Goal: Information Seeking & Learning: Learn about a topic

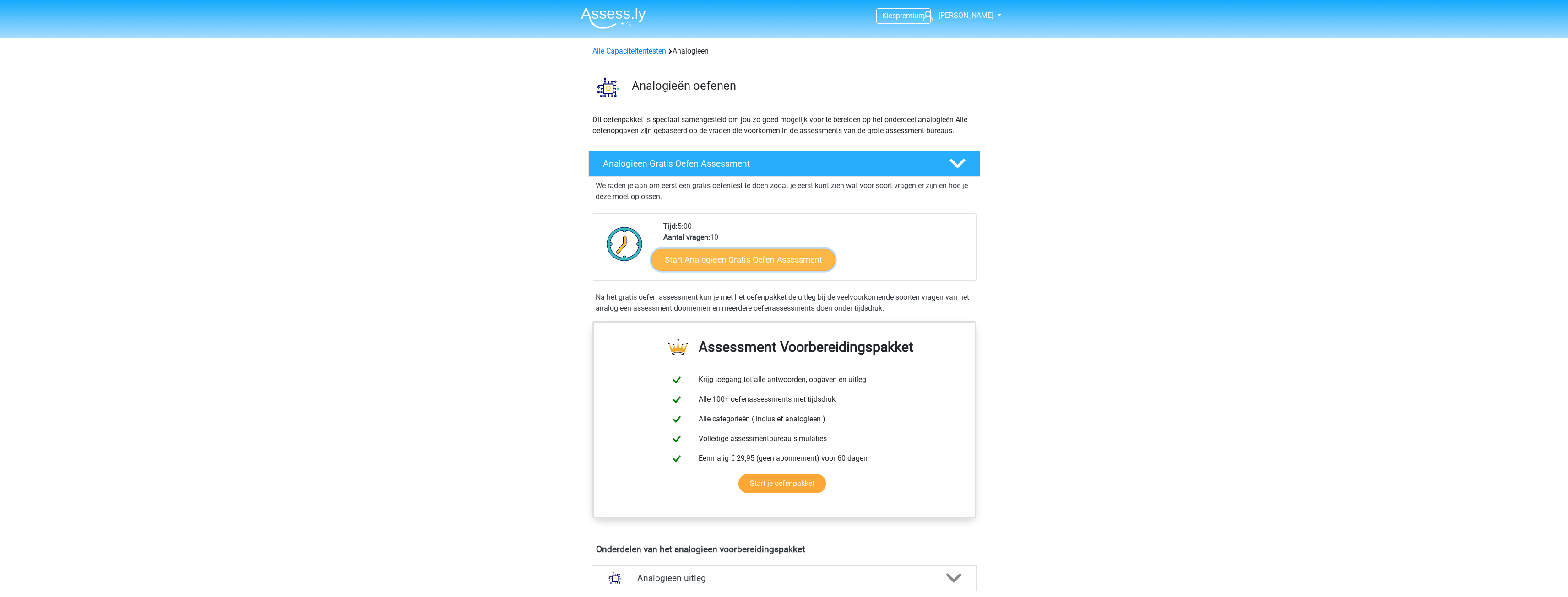
click at [760, 263] on link "Start Analogieen Gratis Oefen Assessment" at bounding box center [743, 260] width 183 height 22
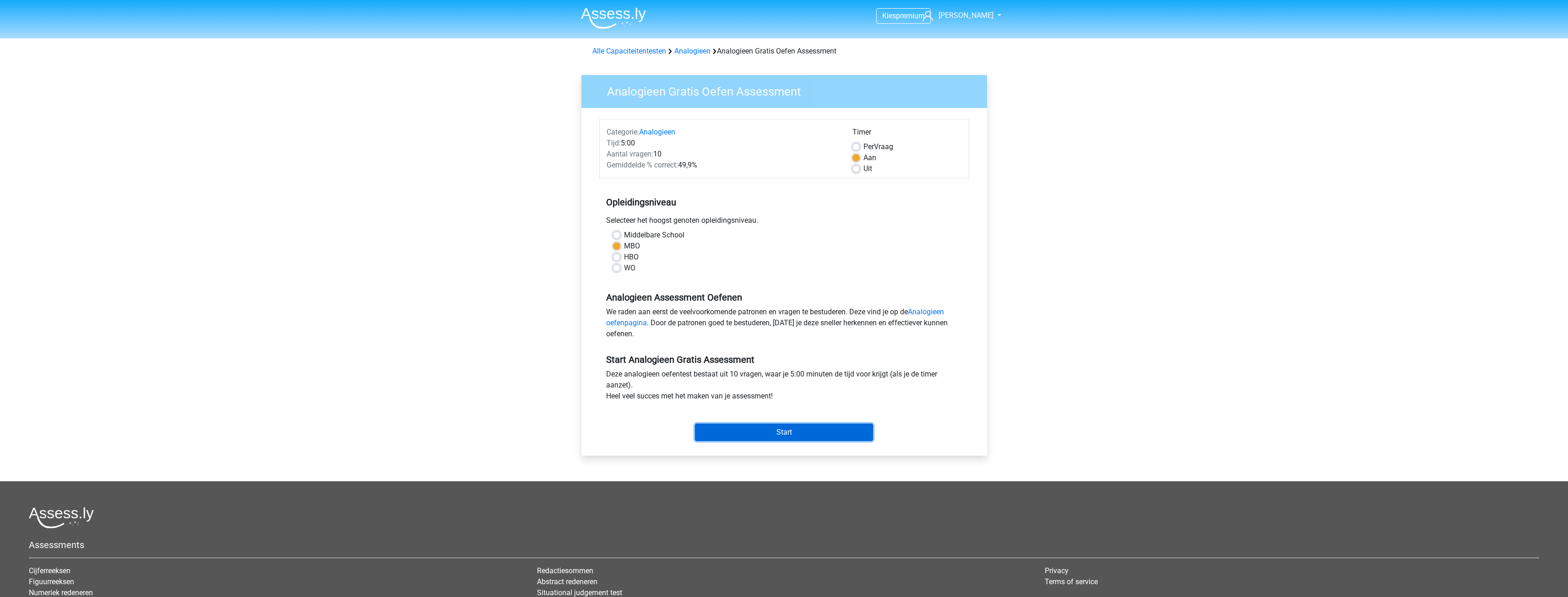
click at [788, 433] on input "Start" at bounding box center [784, 432] width 178 height 17
click at [863, 146] on label "Per Vraag" at bounding box center [878, 147] width 30 height 11
click at [858, 146] on input "Per Vraag" at bounding box center [856, 145] width 7 height 9
radio input "true"
click at [863, 158] on label "Aan" at bounding box center [869, 158] width 13 height 11
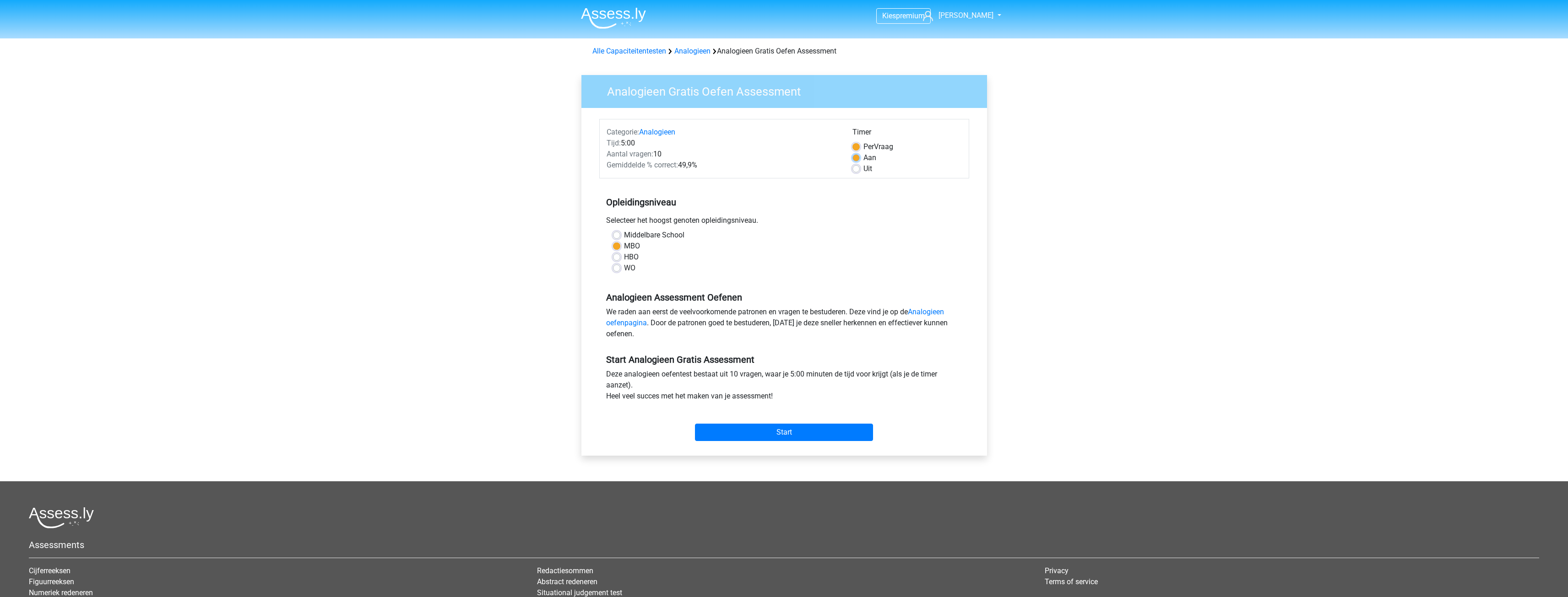
click at [857, 158] on input "Aan" at bounding box center [856, 156] width 7 height 9
radio input "true"
click at [793, 427] on input "Start" at bounding box center [784, 432] width 178 height 17
click at [863, 170] on label "Uit" at bounding box center [867, 169] width 9 height 11
click at [857, 170] on input "Uit" at bounding box center [856, 167] width 7 height 9
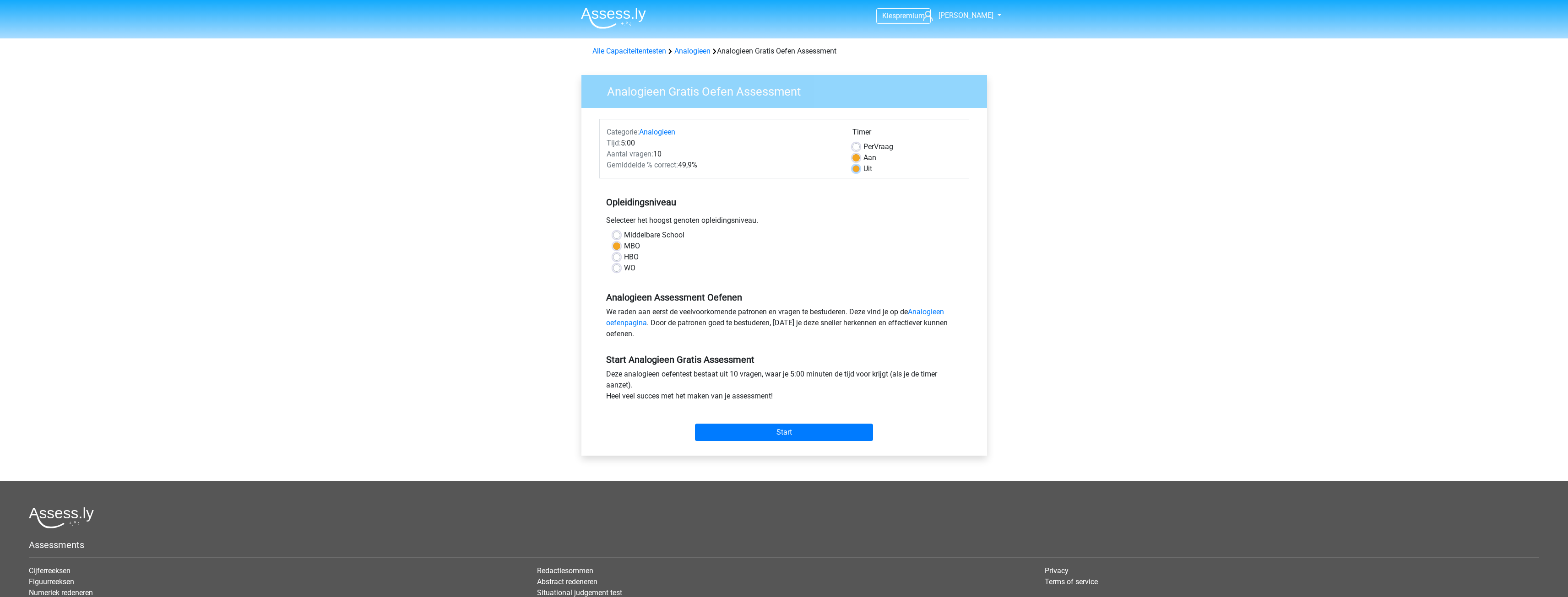
radio input "true"
click at [789, 434] on input "Start" at bounding box center [784, 432] width 178 height 17
click at [773, 428] on input "Start" at bounding box center [784, 432] width 178 height 17
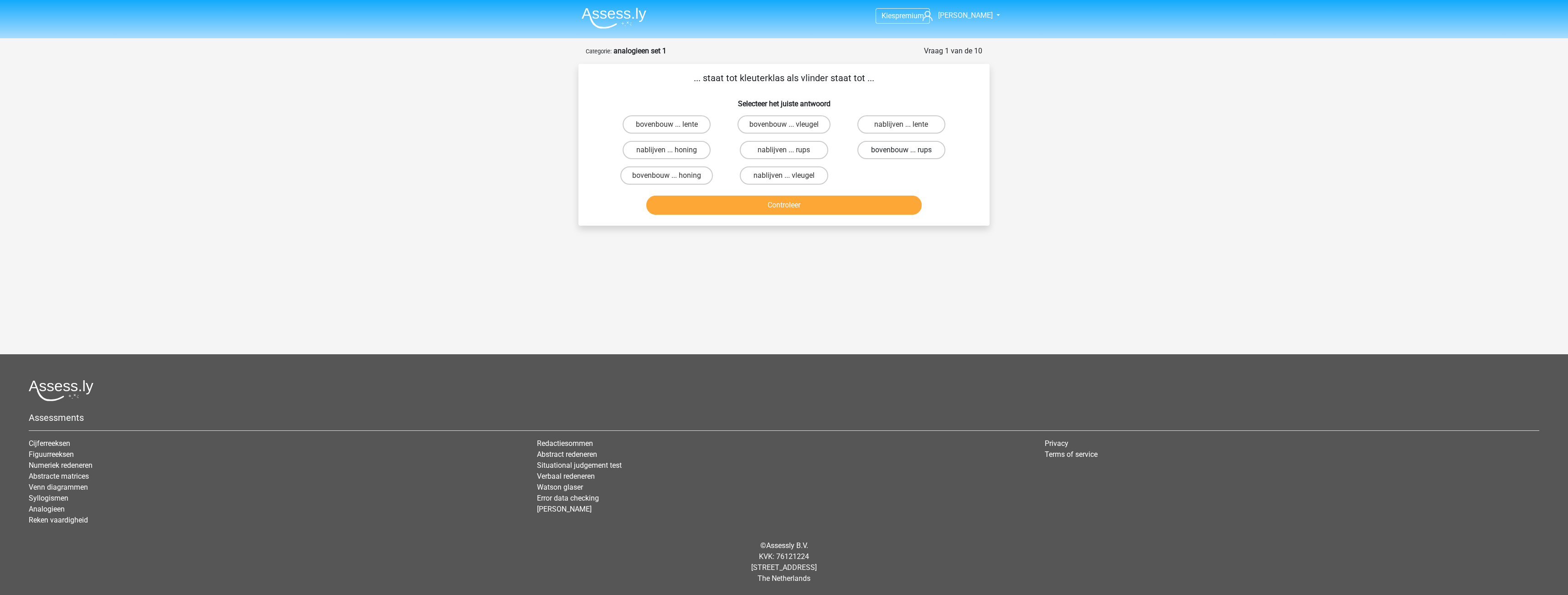
click at [870, 155] on label "bovenbouw ... rups" at bounding box center [901, 150] width 88 height 18
click at [901, 155] on input "bovenbouw ... rups" at bounding box center [904, 153] width 6 height 6
radio input "true"
click at [822, 202] on button "Controleer" at bounding box center [784, 205] width 276 height 19
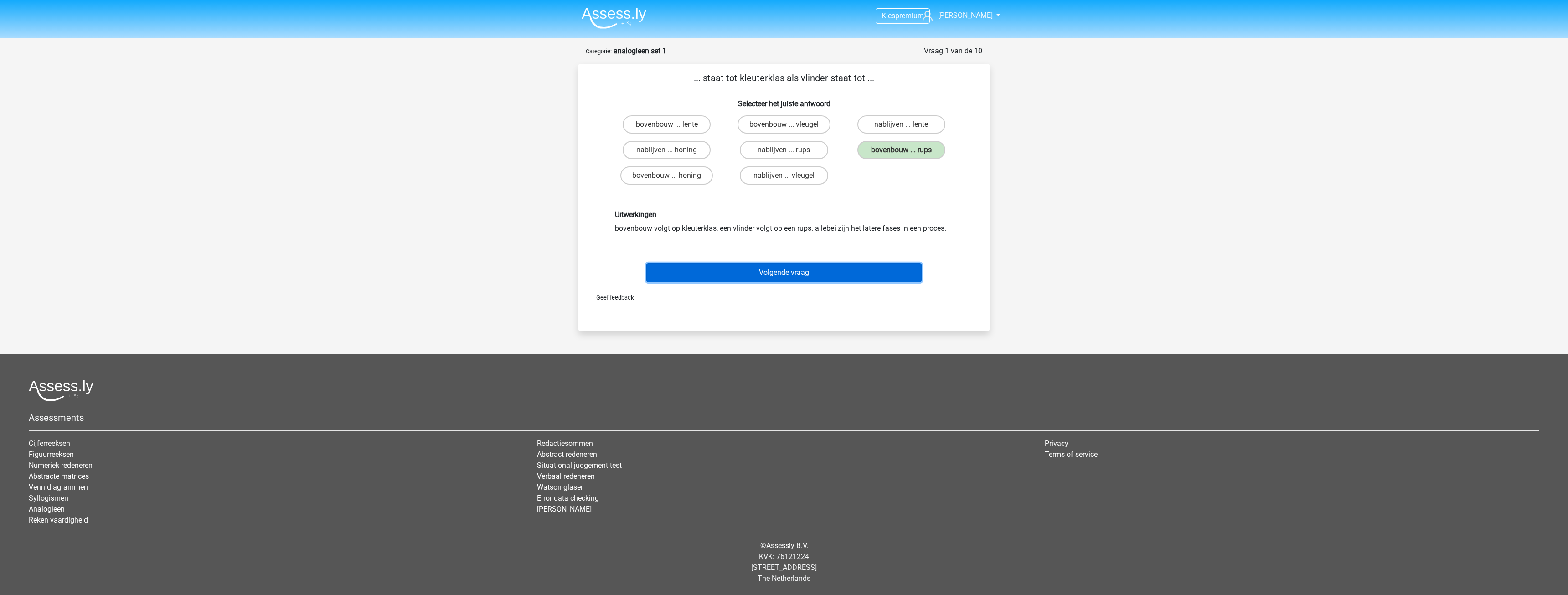
click at [771, 270] on button "Volgende vraag" at bounding box center [784, 272] width 276 height 19
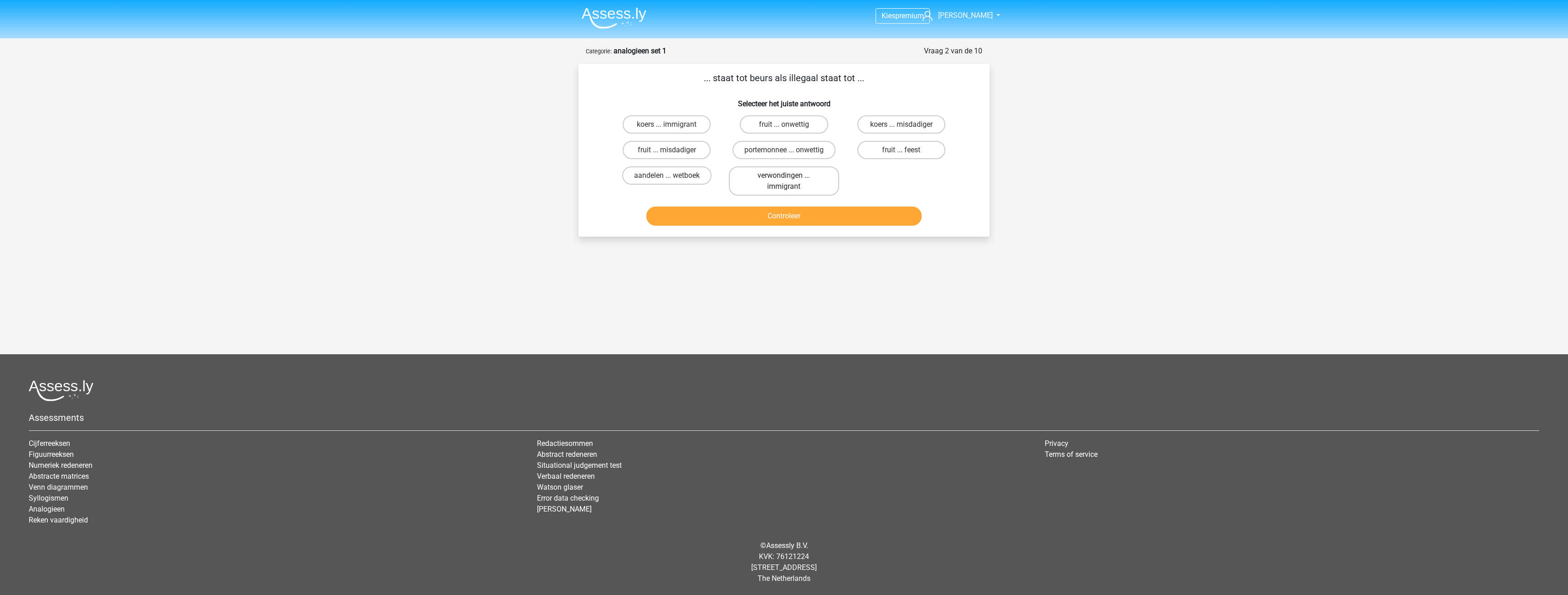
click at [749, 177] on label "verwondingen ... immigrant" at bounding box center [783, 181] width 110 height 29
click at [784, 177] on input "verwondingen ... immigrant" at bounding box center [787, 178] width 6 height 6
radio input "true"
click at [777, 210] on button "Controleer" at bounding box center [784, 216] width 276 height 19
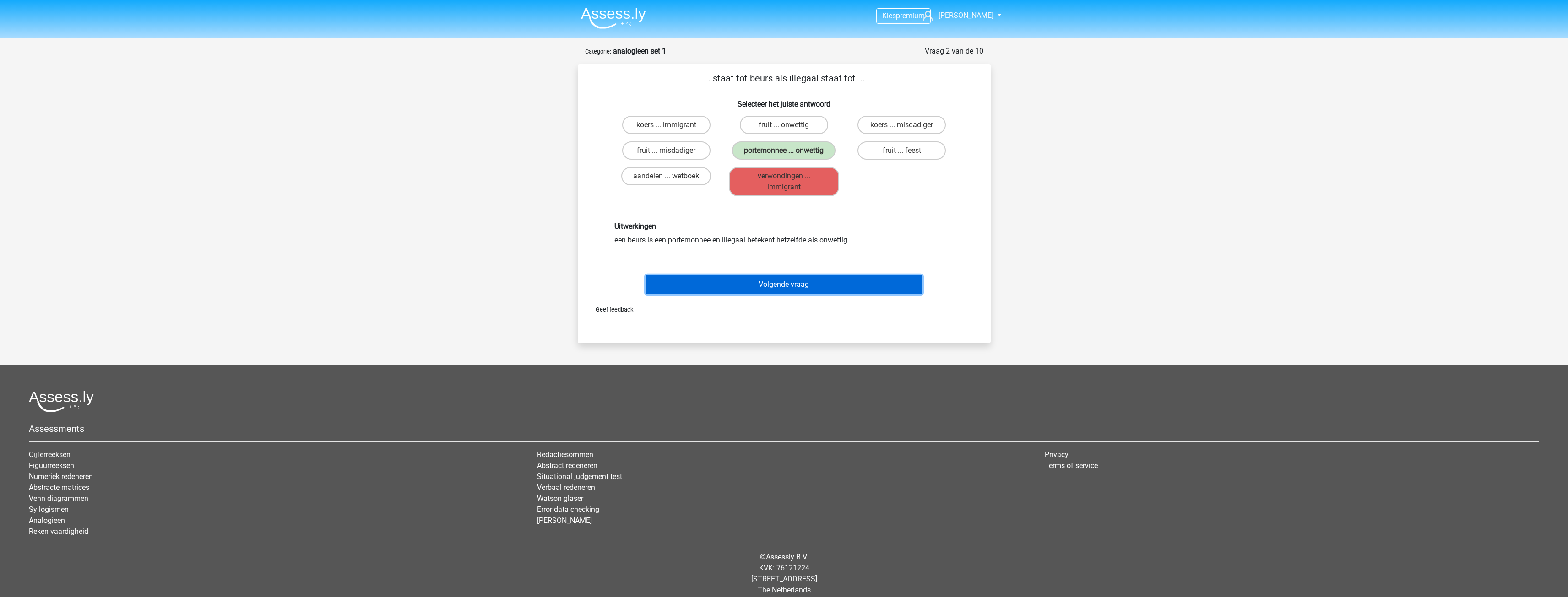
click at [790, 282] on button "Volgende vraag" at bounding box center [784, 284] width 277 height 19
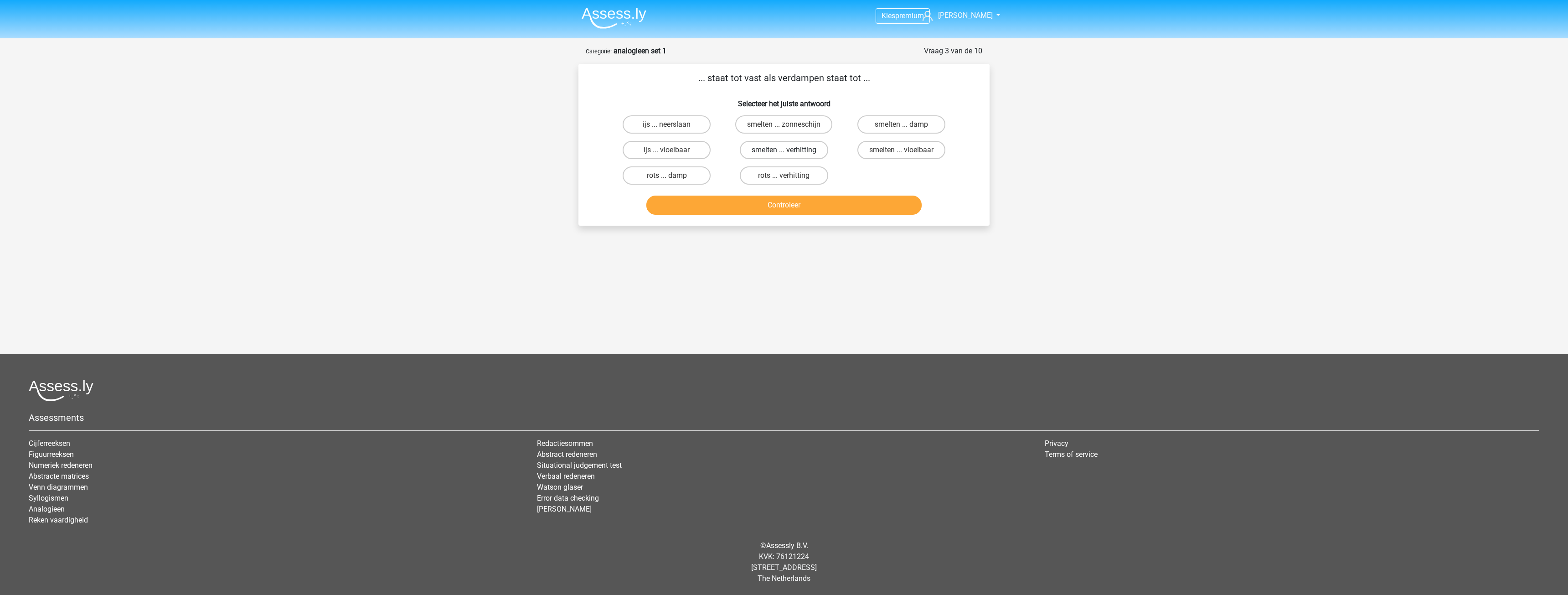
click at [770, 153] on label "smelten ... verhitting" at bounding box center [783, 150] width 88 height 18
click at [784, 153] on input "smelten ... verhitting" at bounding box center [787, 153] width 6 height 6
radio input "true"
click at [836, 206] on button "Controleer" at bounding box center [784, 205] width 276 height 19
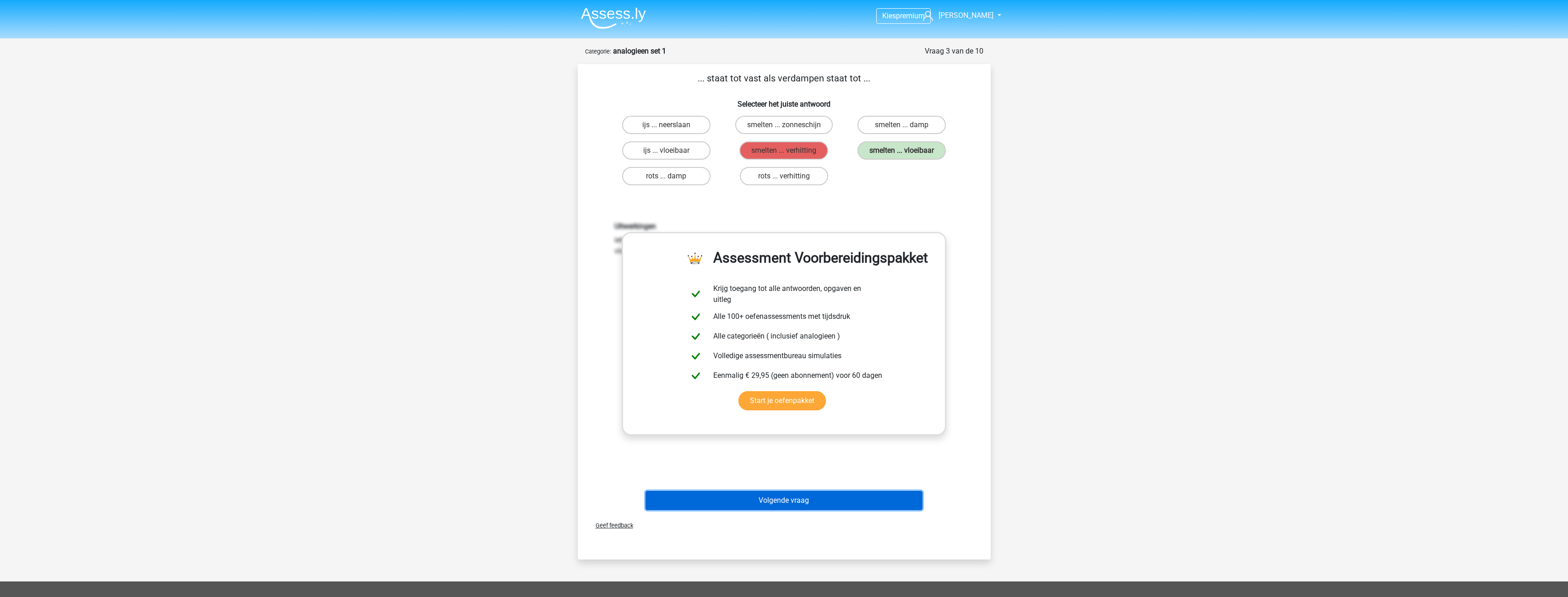
click at [803, 494] on button "Volgende vraag" at bounding box center [784, 500] width 277 height 19
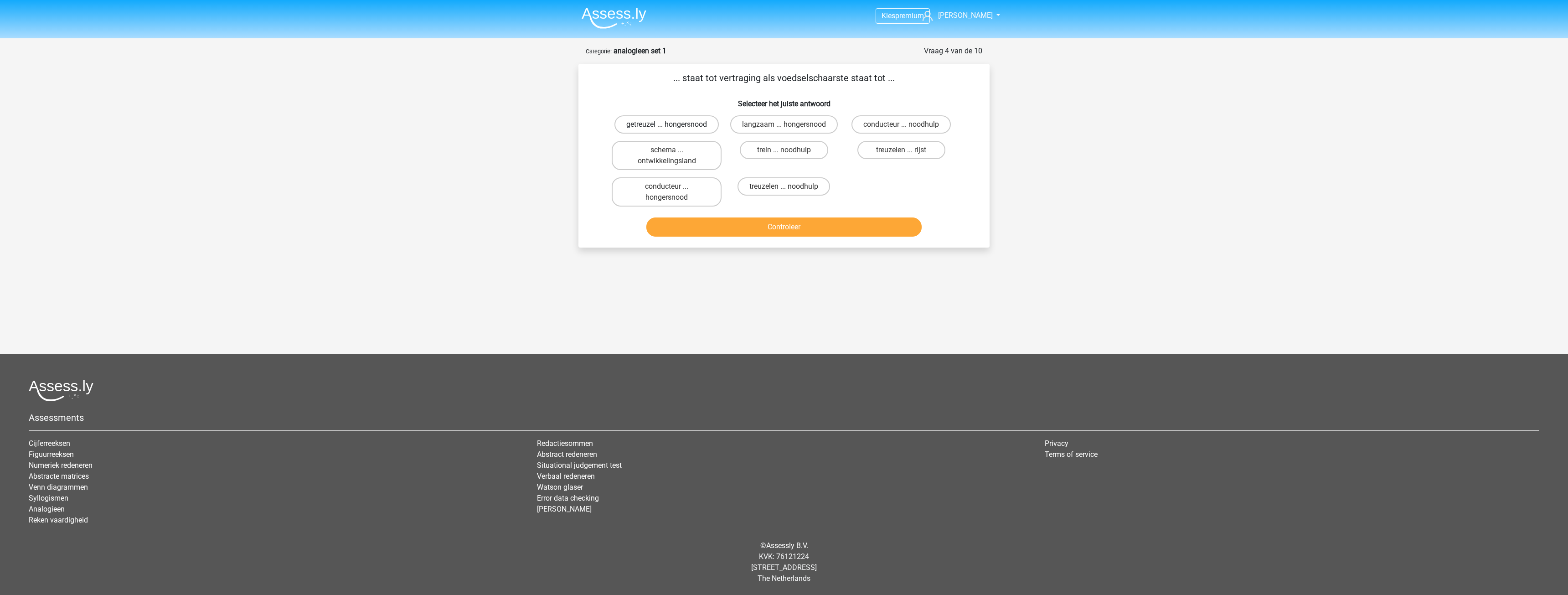
click at [690, 122] on label "getreuzel ... hongersnood" at bounding box center [666, 124] width 104 height 18
click at [673, 124] on input "getreuzel ... hongersnood" at bounding box center [670, 127] width 6 height 6
radio input "true"
click at [800, 228] on button "Controleer" at bounding box center [784, 227] width 276 height 19
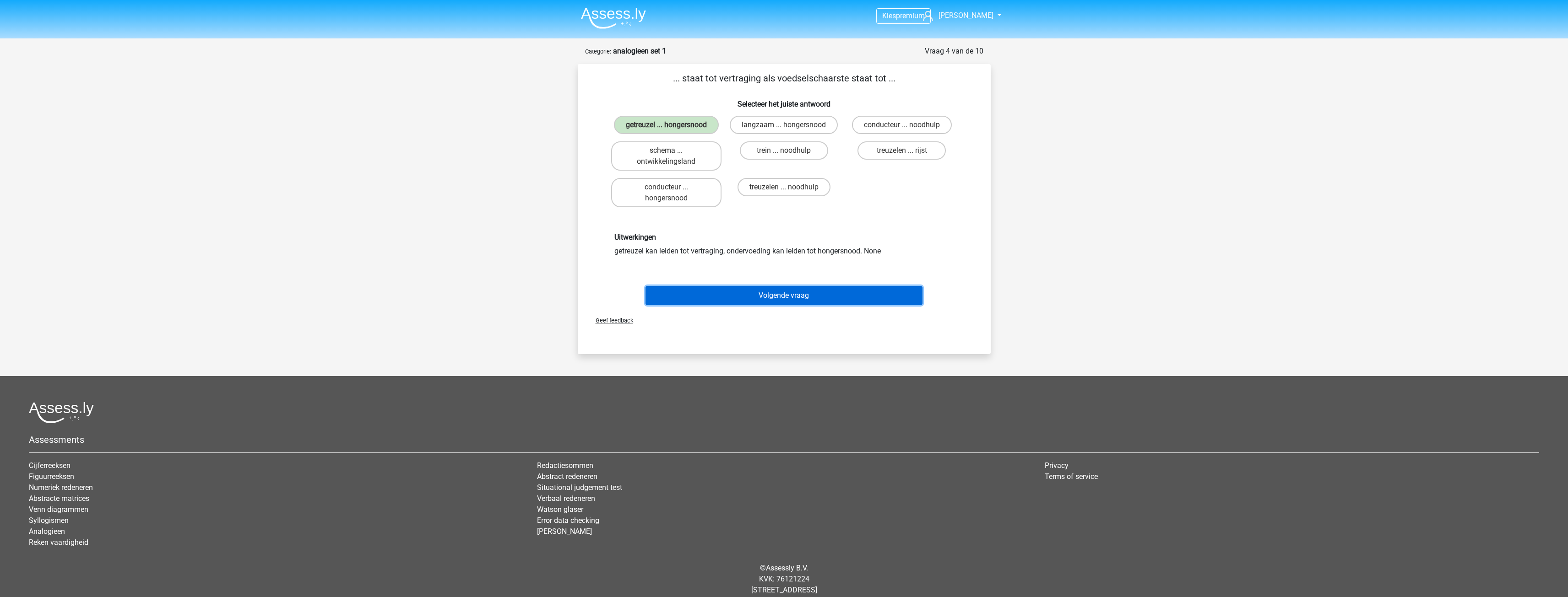
click at [797, 292] on button "Volgende vraag" at bounding box center [784, 295] width 277 height 19
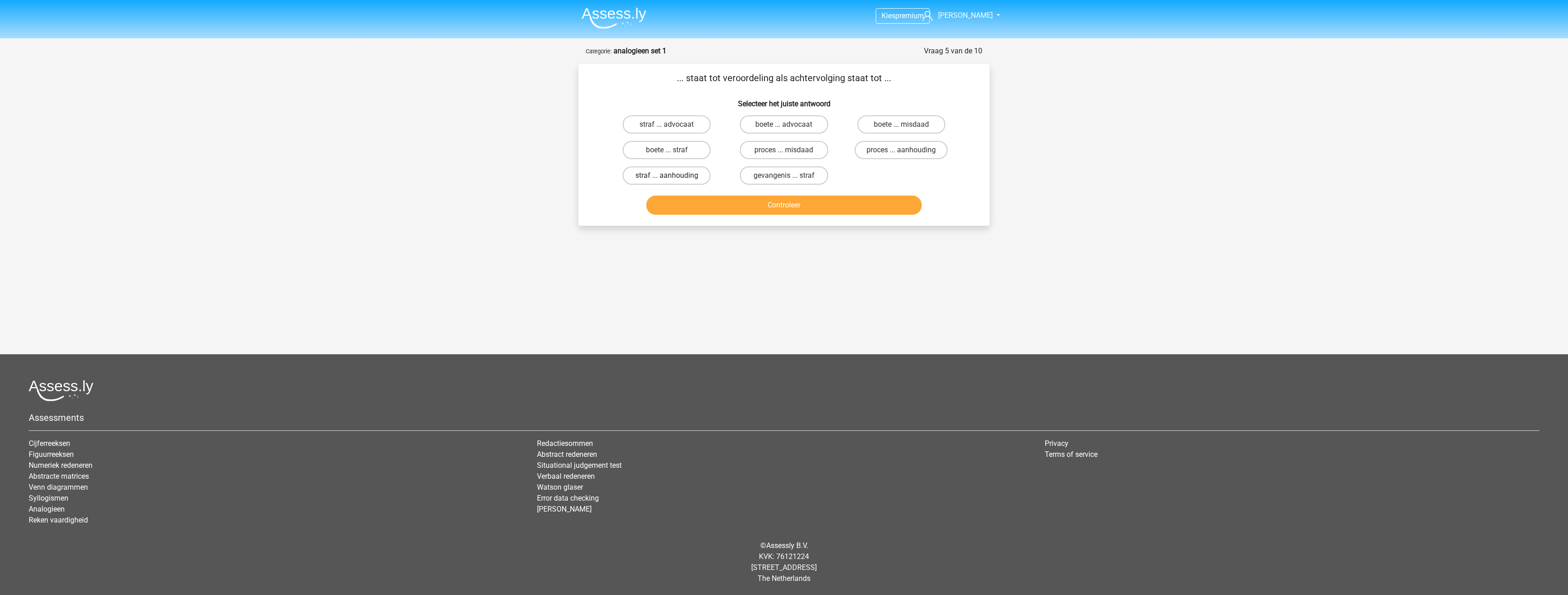
click at [696, 176] on label "straf ... aanhouding" at bounding box center [667, 175] width 88 height 18
click at [673, 176] on input "straf ... aanhouding" at bounding box center [670, 178] width 6 height 6
radio input "true"
click at [752, 203] on button "Controleer" at bounding box center [784, 205] width 276 height 19
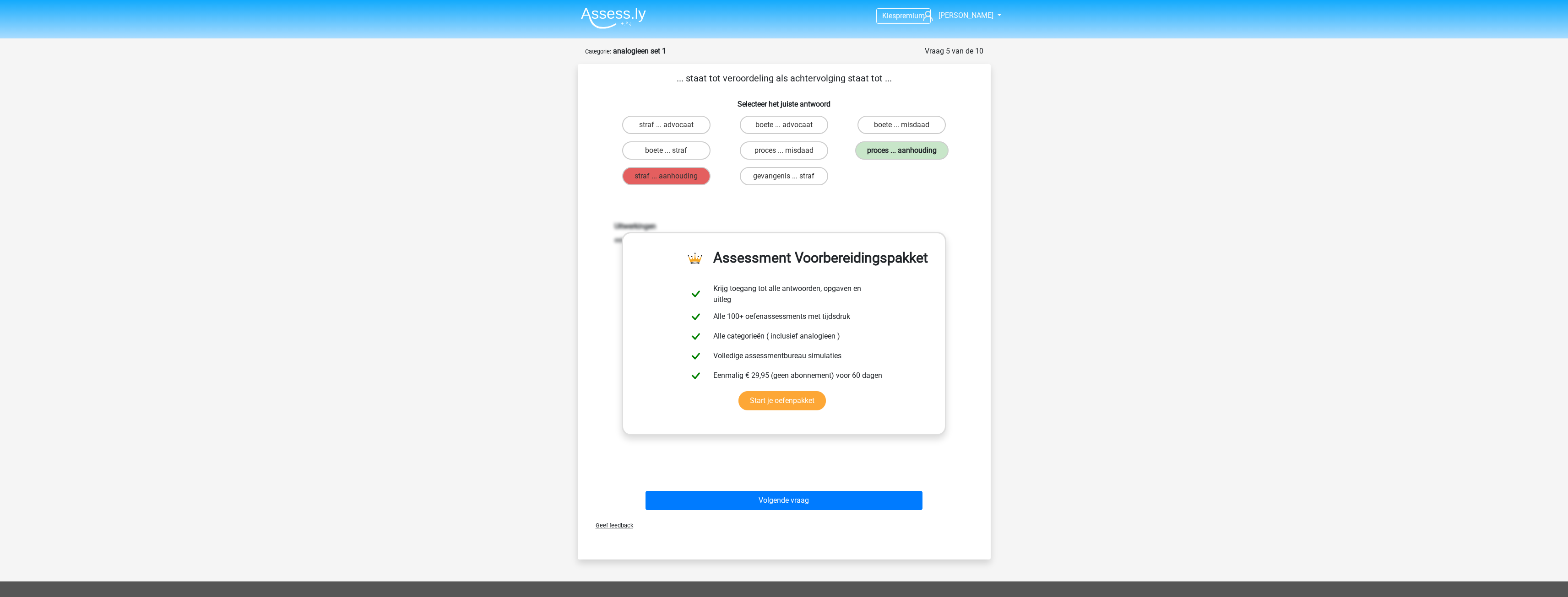
click at [892, 148] on label "proces ... aanhouding" at bounding box center [902, 150] width 94 height 18
click at [889, 158] on label "proces ... aanhouding" at bounding box center [902, 150] width 94 height 18
click at [893, 161] on div "proces ... aanhouding" at bounding box center [902, 150] width 117 height 26
click at [894, 163] on div "proces ... aanhouding" at bounding box center [902, 150] width 117 height 26
drag, startPoint x: 820, startPoint y: 499, endPoint x: 820, endPoint y: 488, distance: 11.0
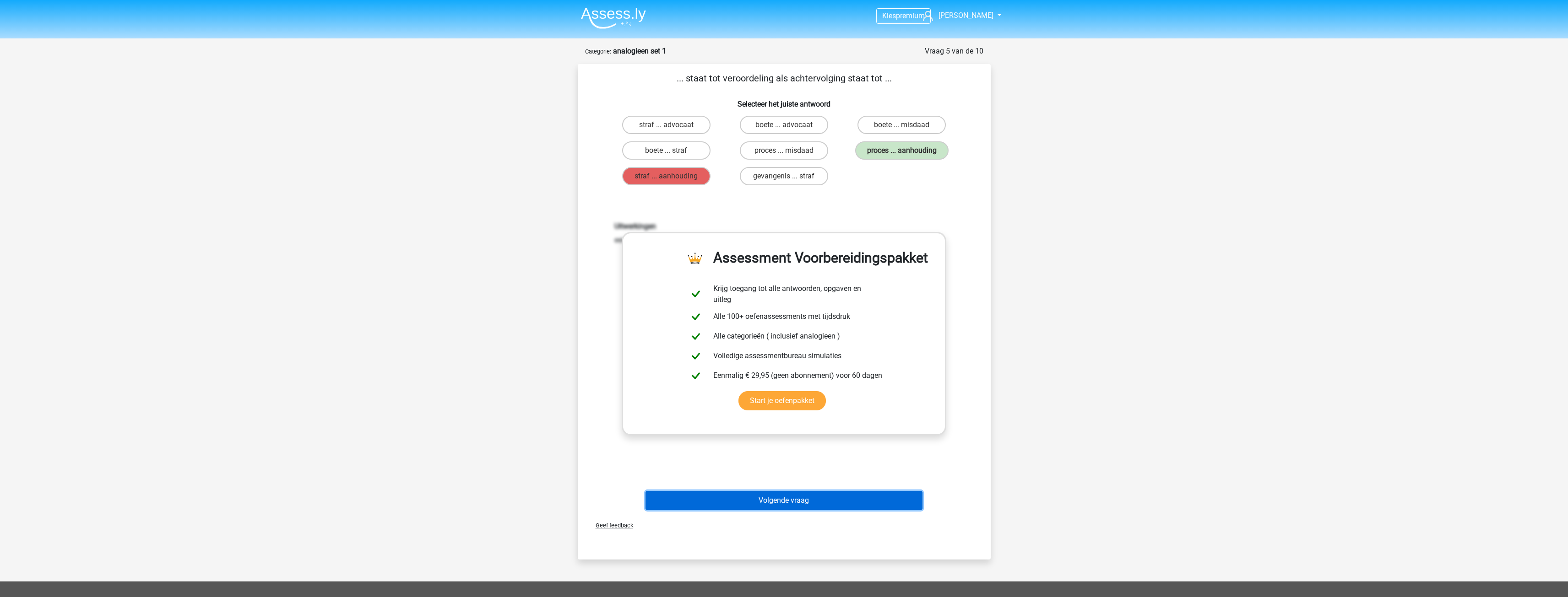
click at [820, 497] on button "Volgende vraag" at bounding box center [784, 500] width 277 height 19
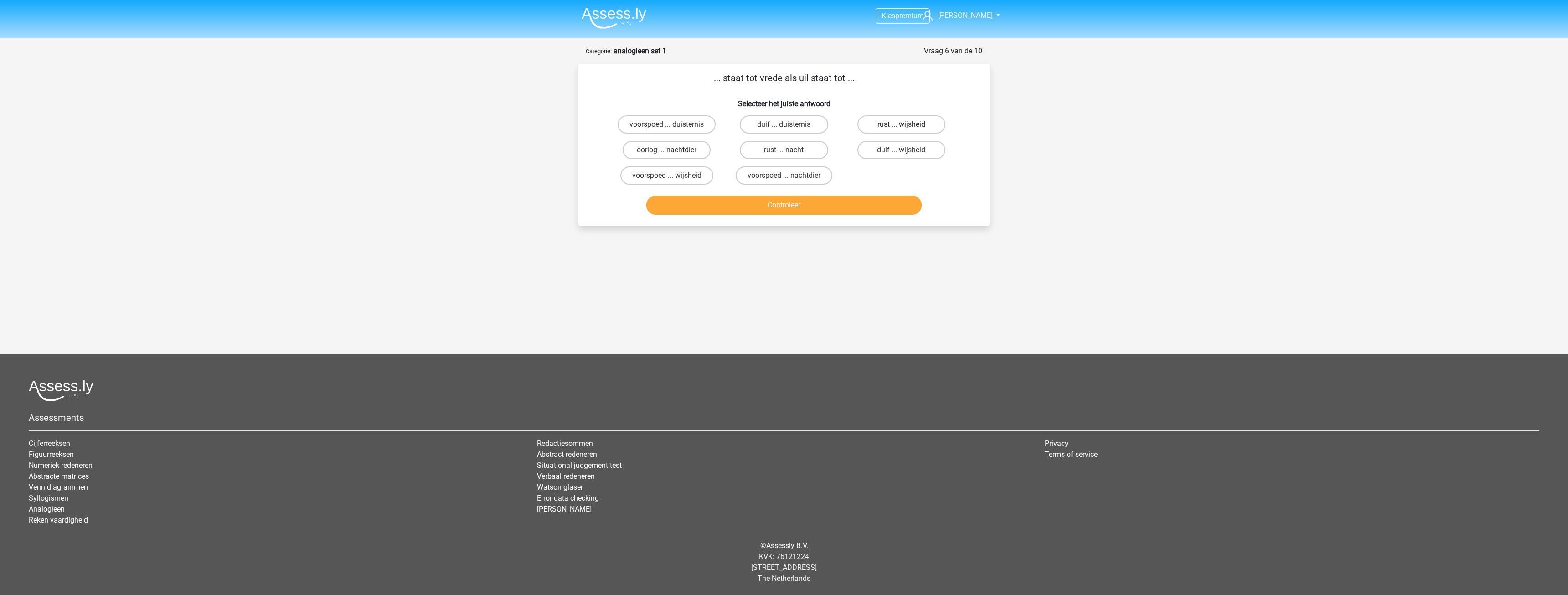
click at [878, 119] on label "rust ... wijsheid" at bounding box center [901, 124] width 88 height 18
click at [901, 124] on input "rust ... wijsheid" at bounding box center [904, 127] width 6 height 6
radio input "true"
click at [793, 204] on button "Controleer" at bounding box center [784, 205] width 276 height 19
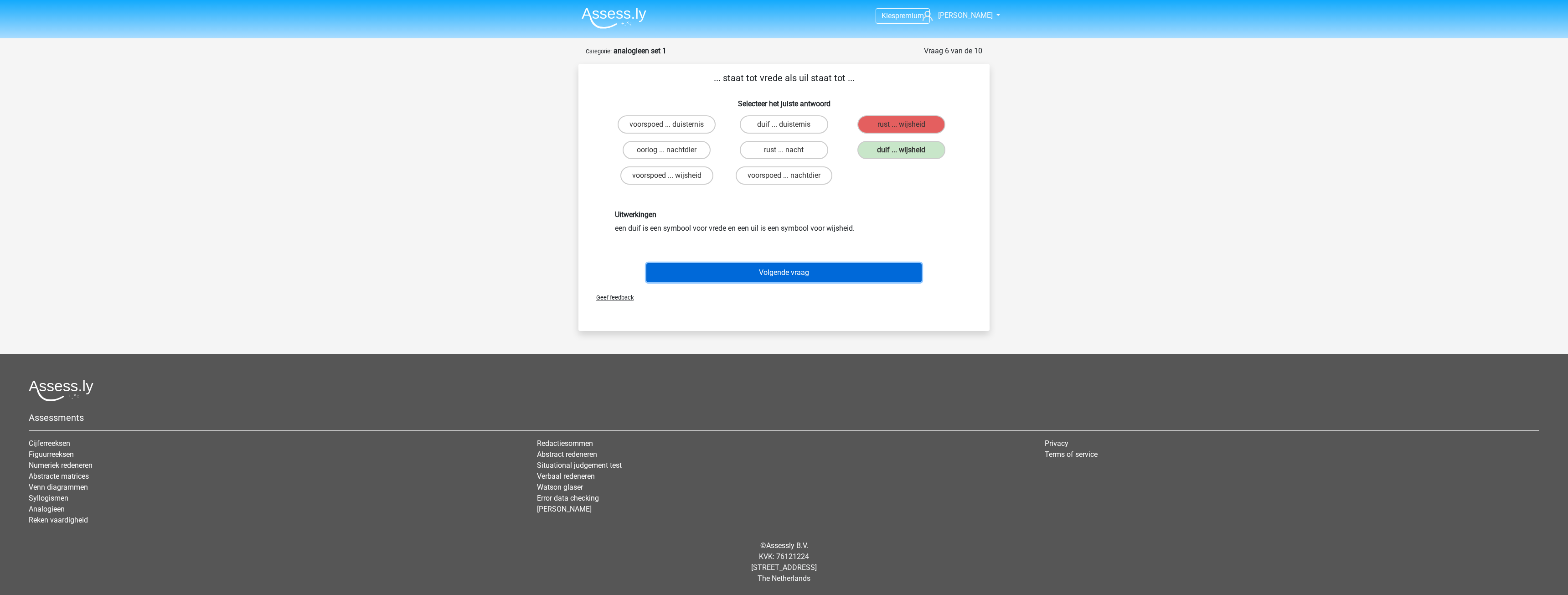
click at [796, 270] on button "Volgende vraag" at bounding box center [784, 272] width 276 height 19
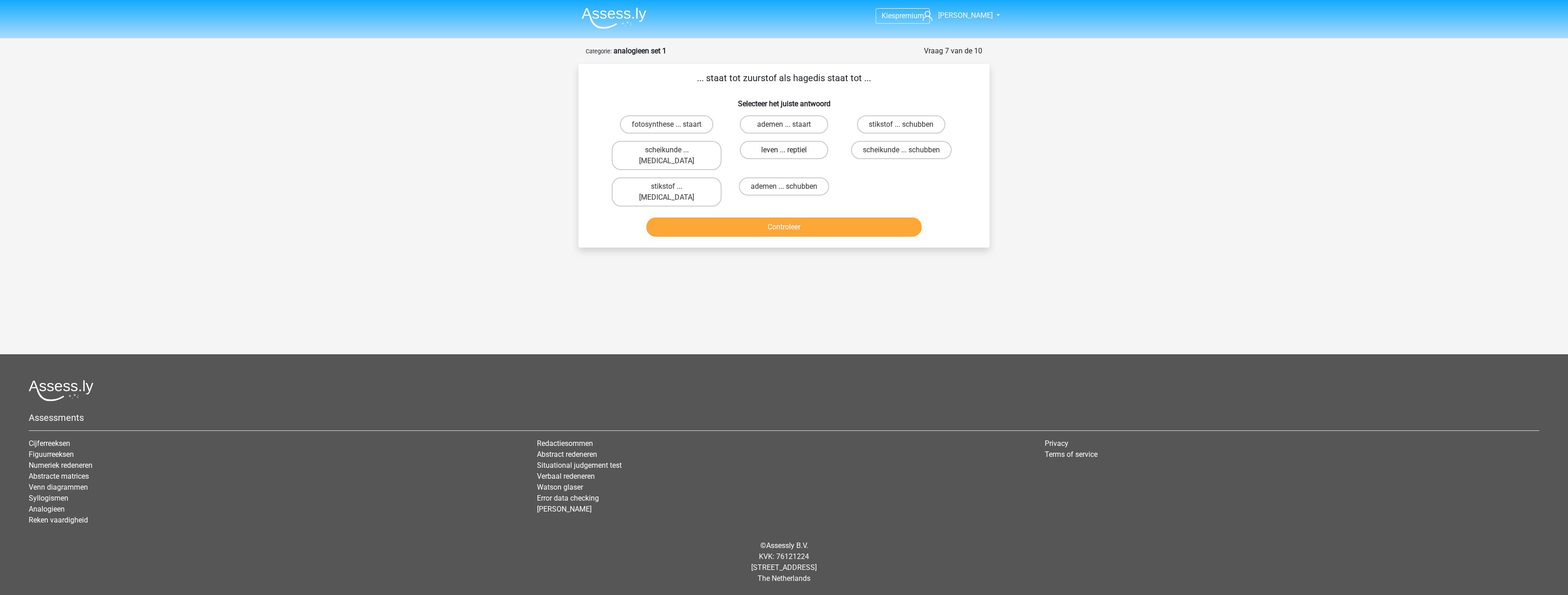
click at [758, 147] on label "leven ... reptiel" at bounding box center [783, 150] width 88 height 18
click at [784, 150] on input "leven ... reptiel" at bounding box center [787, 153] width 6 height 6
radio input "true"
click at [778, 217] on button "Controleer" at bounding box center [784, 227] width 276 height 19
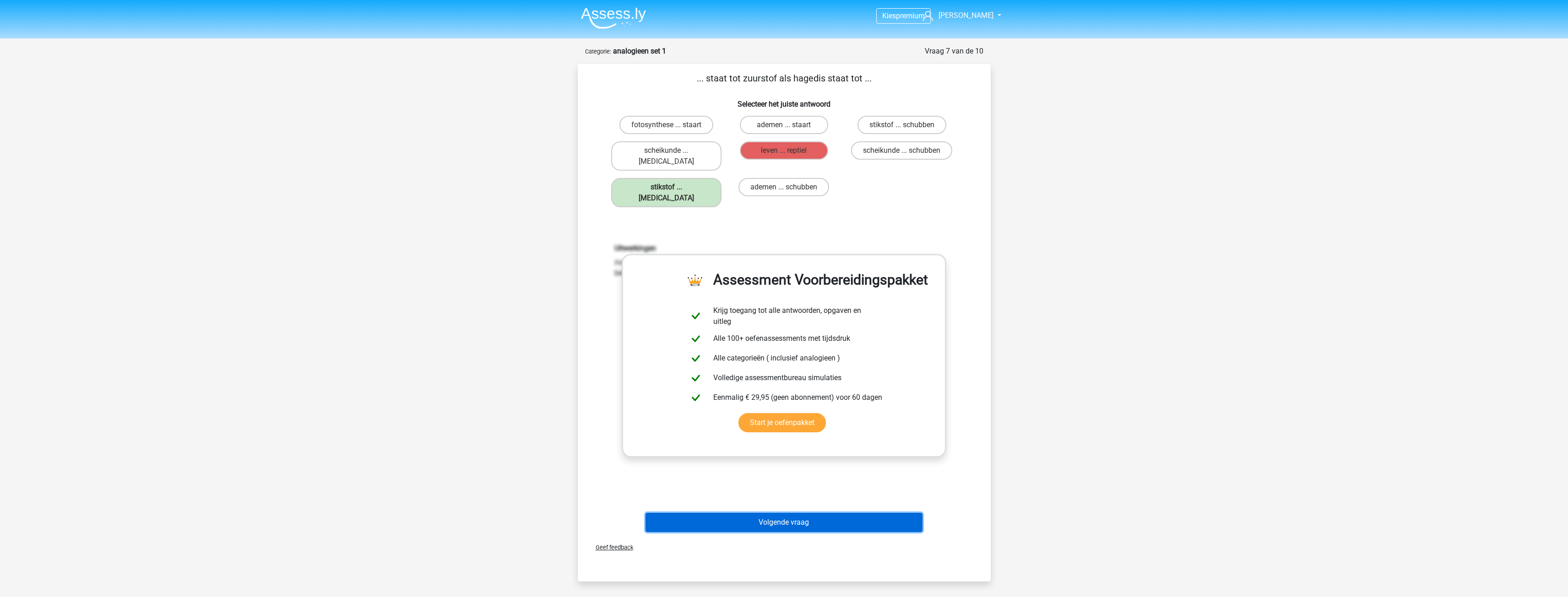
click at [810, 513] on button "Volgende vraag" at bounding box center [784, 522] width 277 height 19
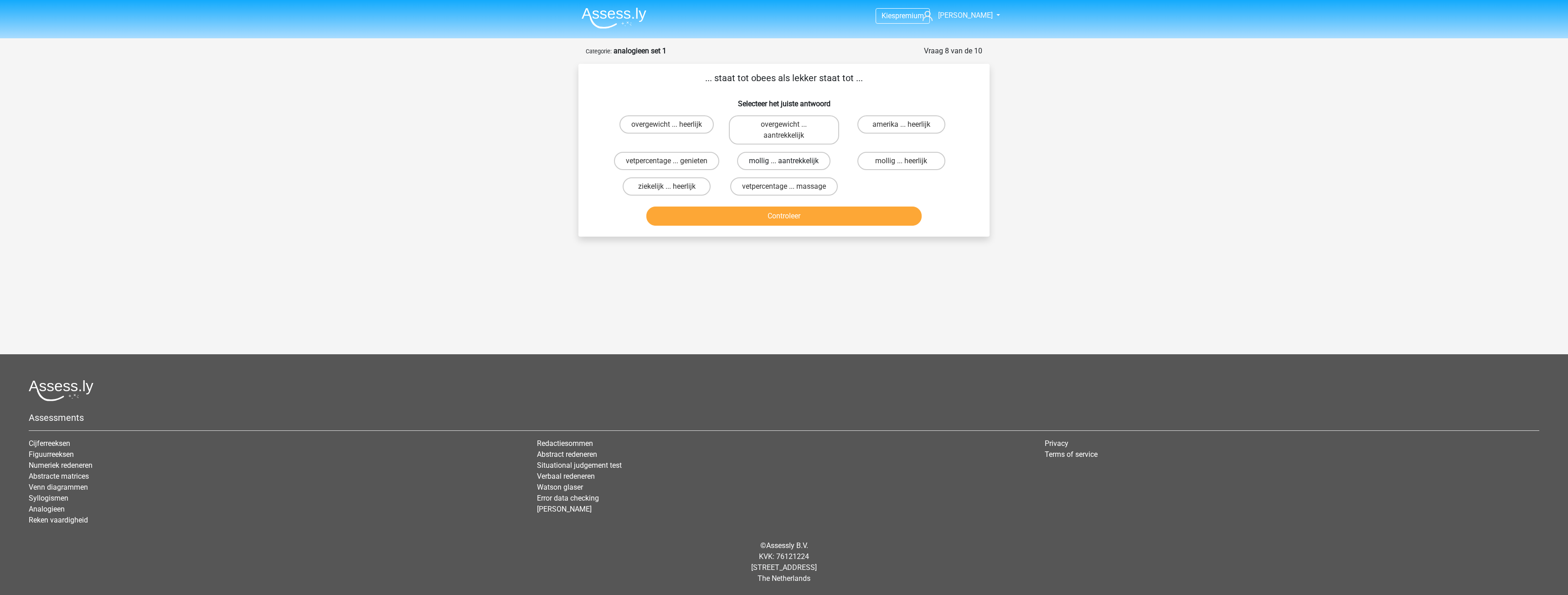
click at [758, 164] on label "mollig ... aantrekkelijk" at bounding box center [784, 161] width 94 height 18
click at [784, 164] on input "mollig ... aantrekkelijk" at bounding box center [787, 164] width 6 height 6
radio input "true"
click at [789, 205] on div "Controleer" at bounding box center [784, 214] width 382 height 30
click at [796, 213] on button "Controleer" at bounding box center [784, 216] width 276 height 19
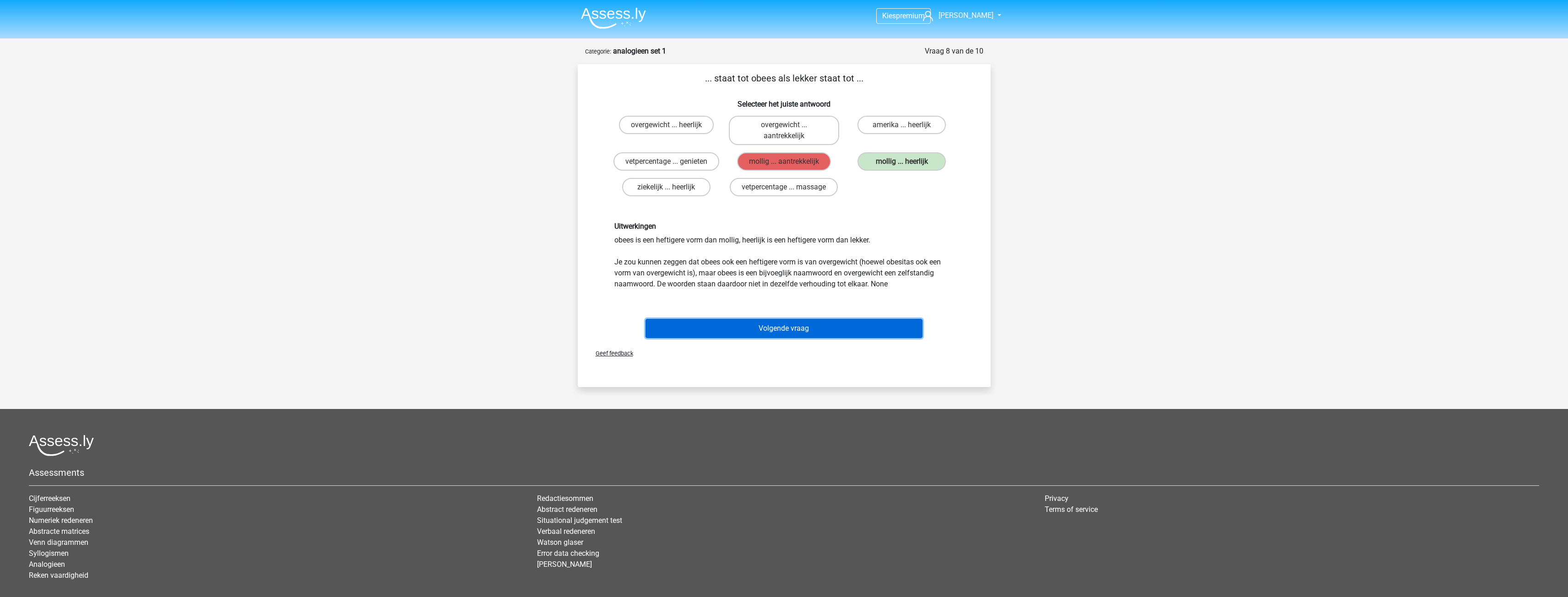
click at [792, 327] on button "Volgende vraag" at bounding box center [784, 328] width 277 height 19
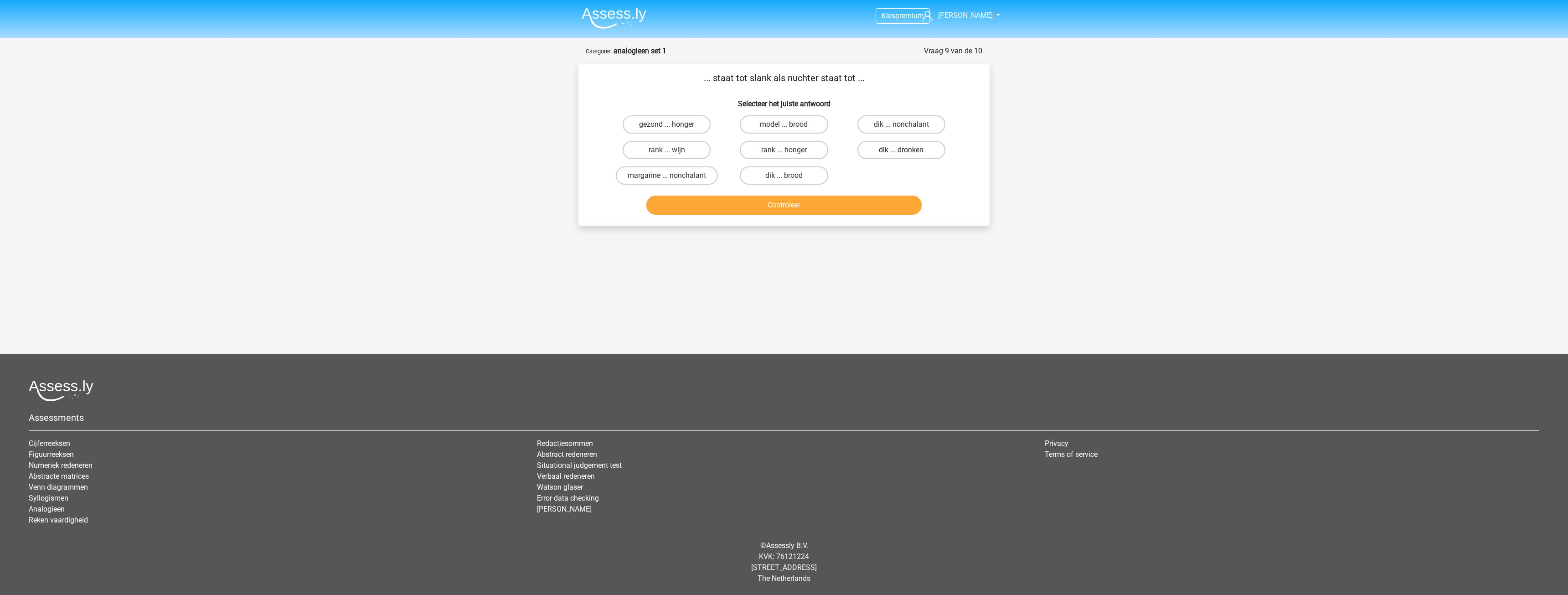
click at [876, 150] on label "dik ... dronken" at bounding box center [901, 150] width 88 height 18
click at [901, 150] on input "dik ... dronken" at bounding box center [904, 153] width 6 height 6
radio input "true"
click at [810, 204] on button "Controleer" at bounding box center [784, 205] width 276 height 19
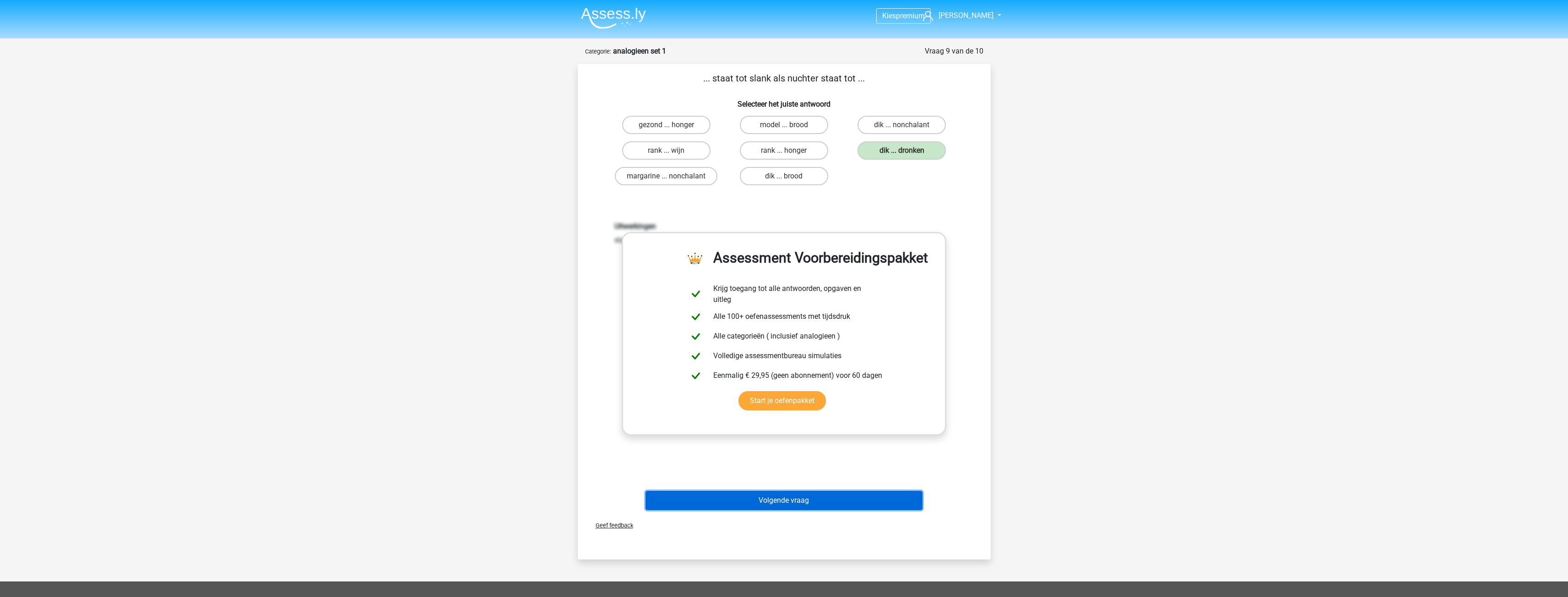
click at [807, 497] on button "Volgende vraag" at bounding box center [784, 500] width 277 height 19
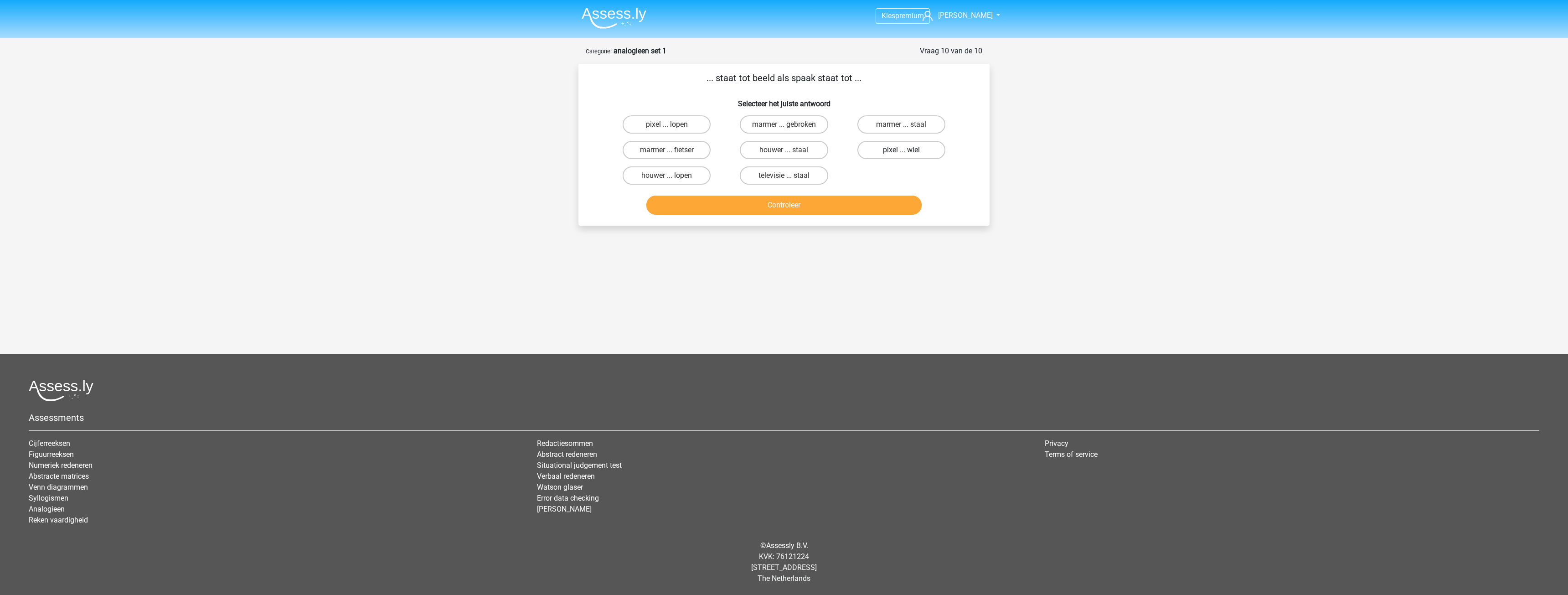
click at [873, 148] on label "pixel ... wiel" at bounding box center [901, 150] width 88 height 18
click at [901, 150] on input "pixel ... wiel" at bounding box center [904, 153] width 6 height 6
radio input "true"
click at [804, 204] on button "Controleer" at bounding box center [784, 205] width 276 height 19
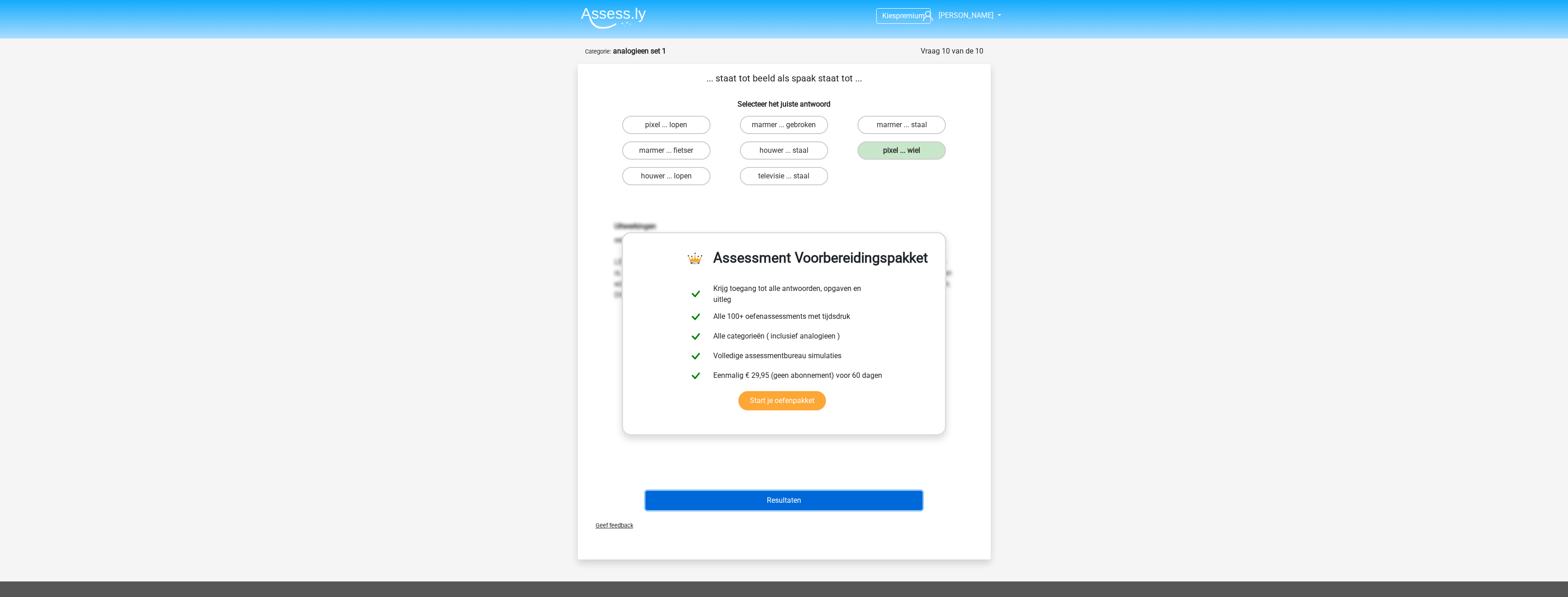
drag, startPoint x: 811, startPoint y: 500, endPoint x: 808, endPoint y: 493, distance: 7.6
click at [810, 498] on button "Resultaten" at bounding box center [784, 500] width 277 height 19
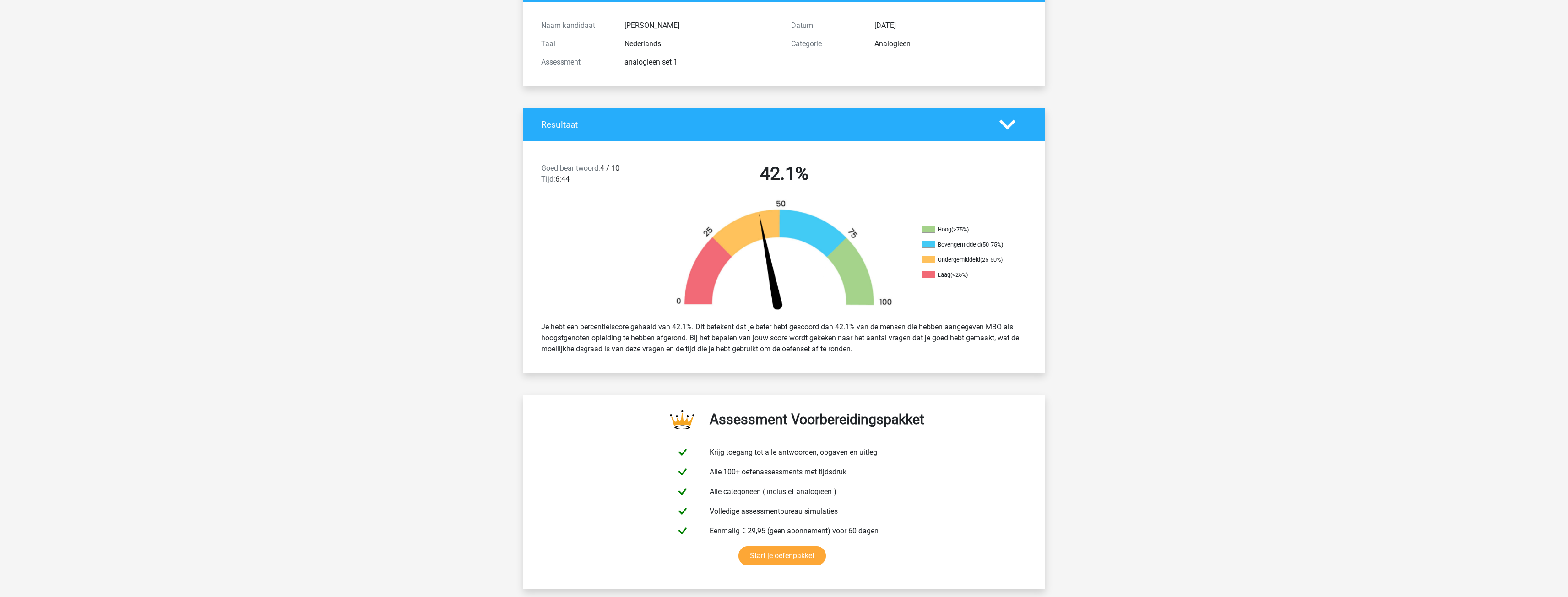
scroll to position [46, 0]
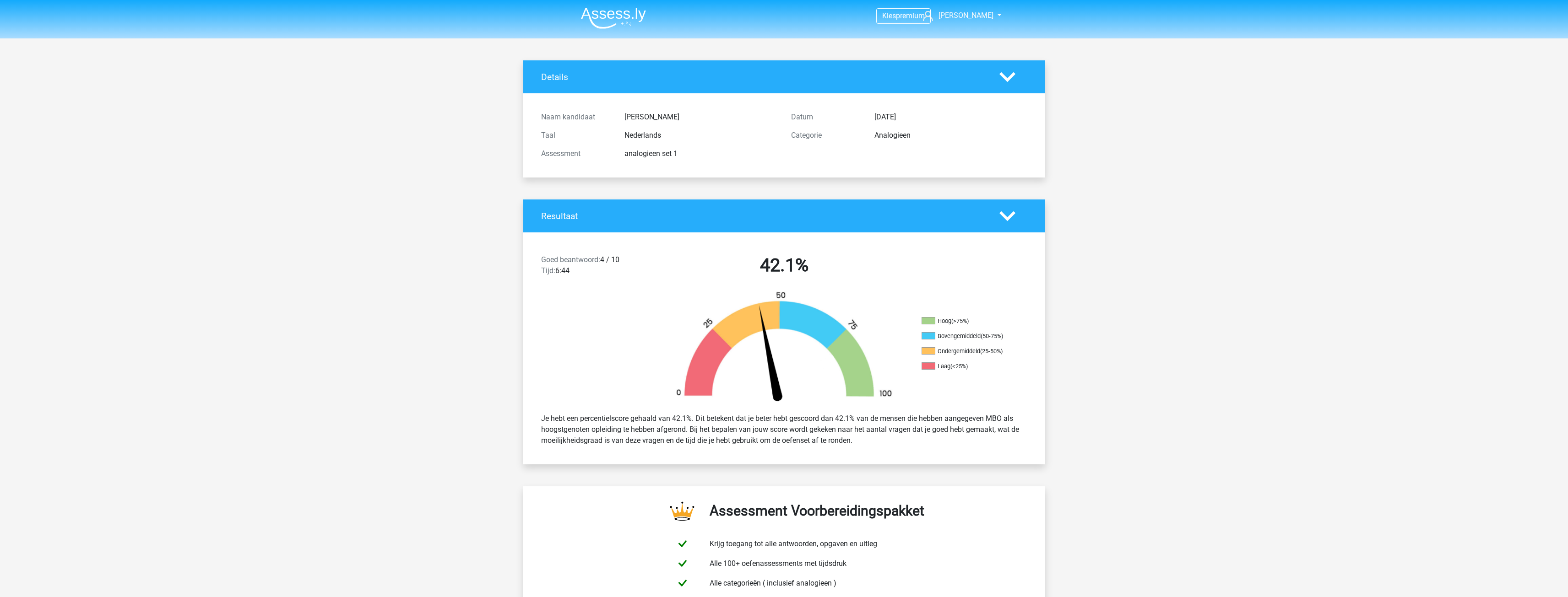
scroll to position [46, 0]
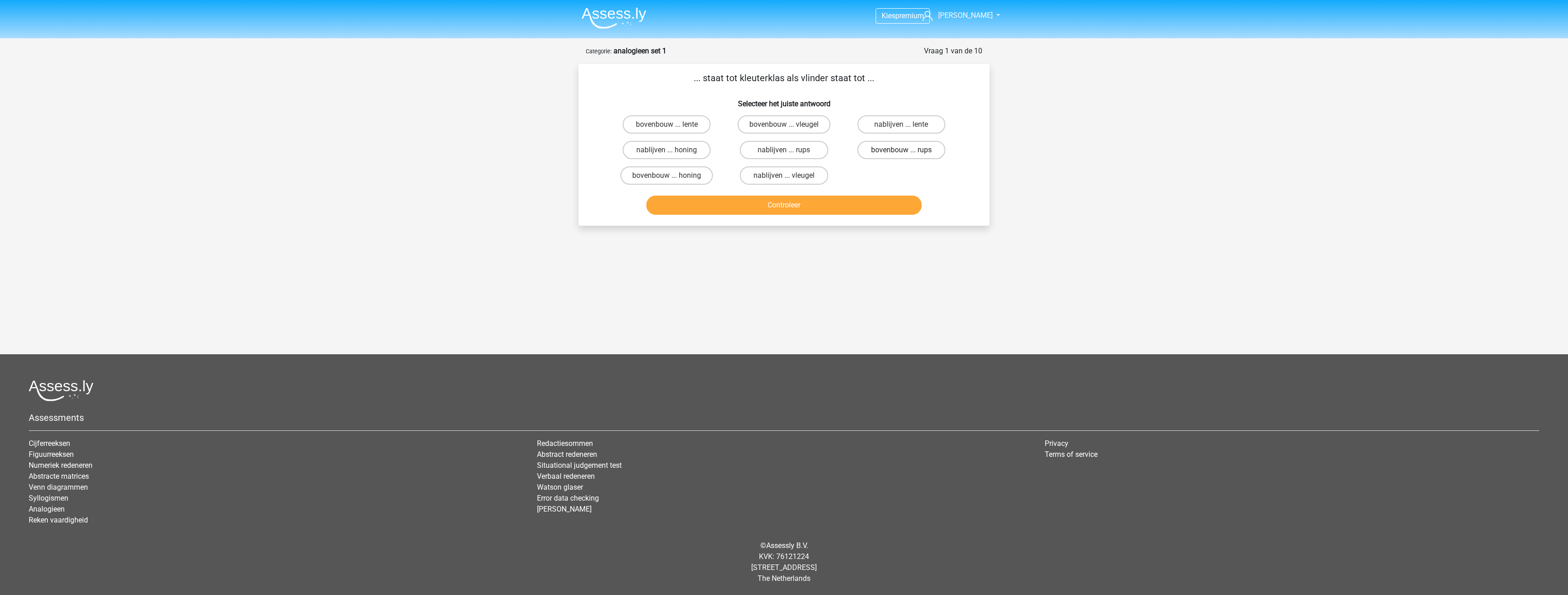
click at [870, 151] on label "bovenbouw ... rups" at bounding box center [901, 150] width 88 height 18
click at [901, 151] on input "bovenbouw ... rups" at bounding box center [904, 153] width 6 height 6
radio input "true"
click at [821, 205] on button "Controleer" at bounding box center [784, 205] width 276 height 19
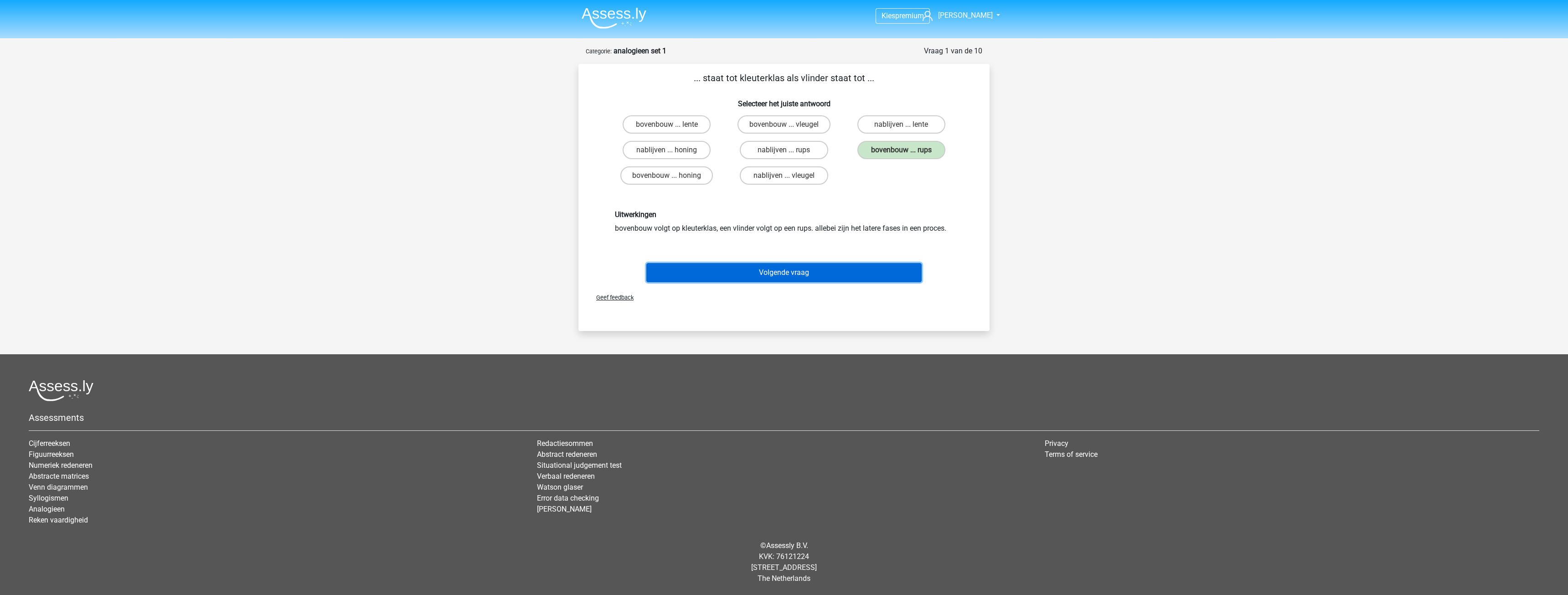
click at [805, 271] on button "Volgende vraag" at bounding box center [784, 272] width 276 height 19
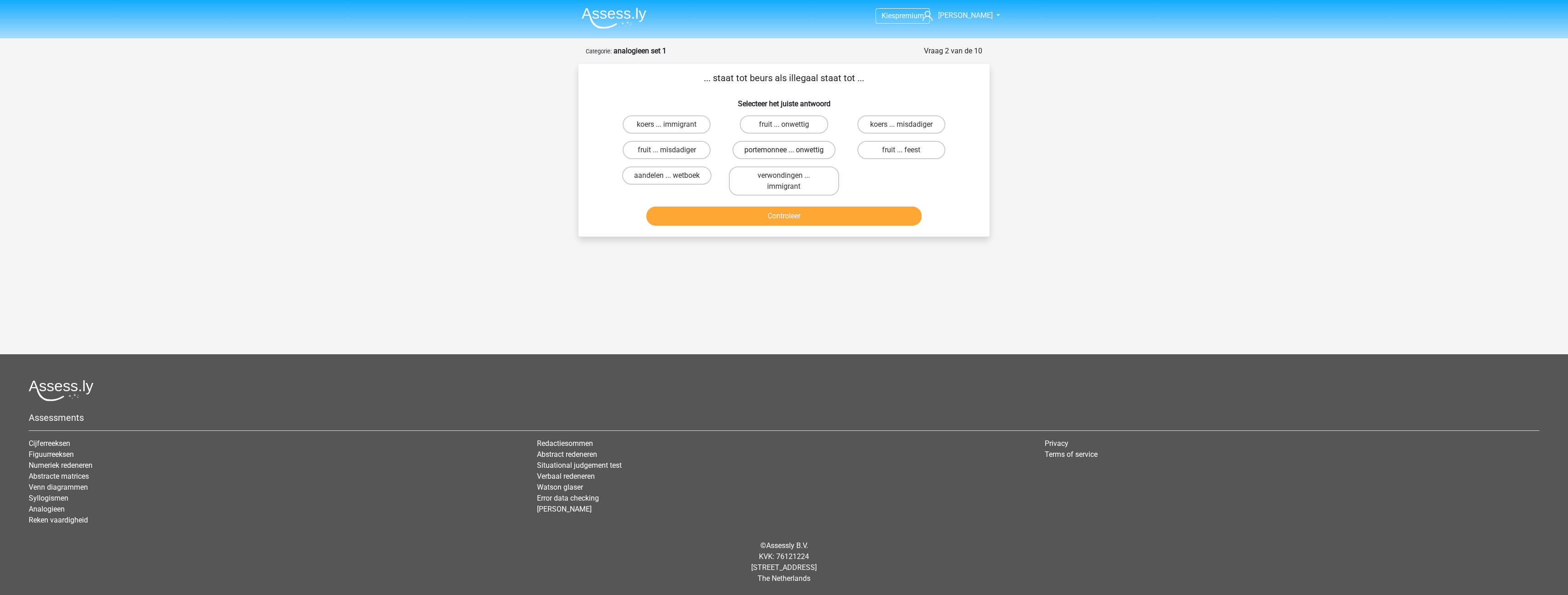
click at [821, 155] on label "portemonnee ... onwettig" at bounding box center [783, 150] width 103 height 18
click at [790, 155] on input "portemonnee ... onwettig" at bounding box center [787, 153] width 6 height 6
radio input "true"
click at [816, 215] on button "Controleer" at bounding box center [784, 216] width 276 height 19
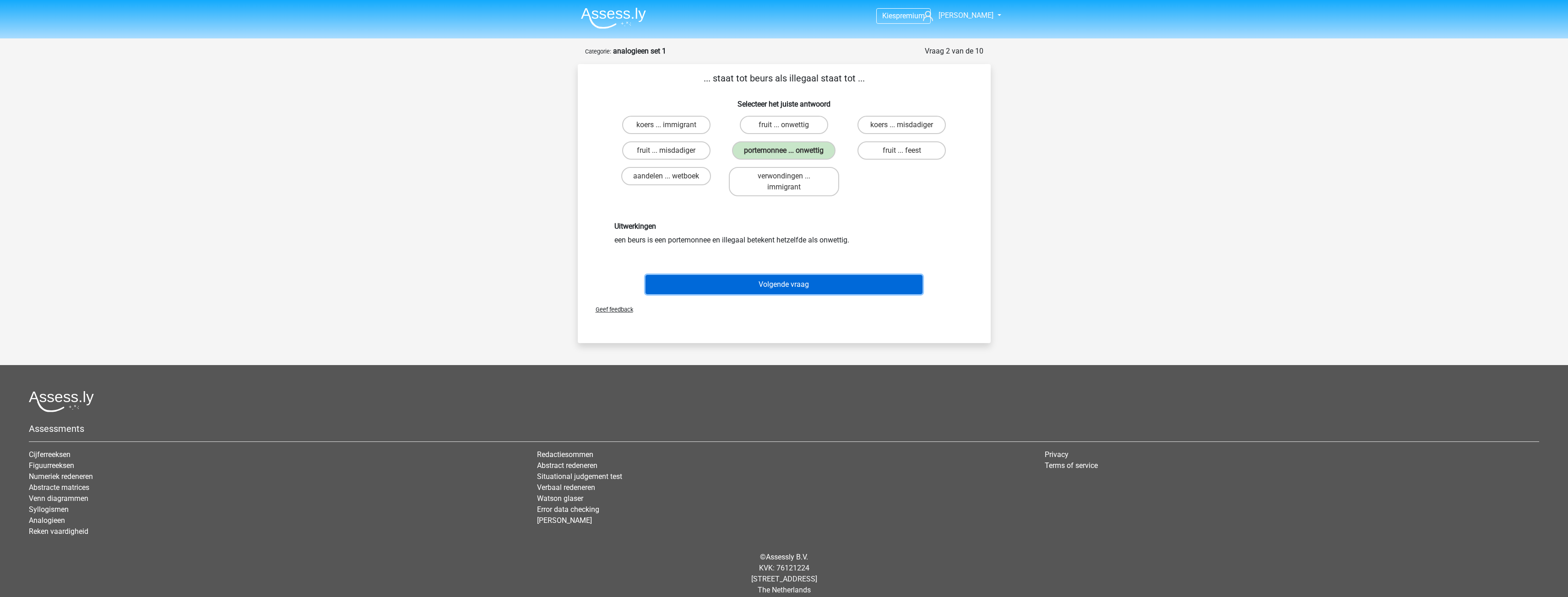
drag, startPoint x: 800, startPoint y: 282, endPoint x: 822, endPoint y: 252, distance: 37.2
click at [799, 280] on button "Volgende vraag" at bounding box center [784, 284] width 277 height 19
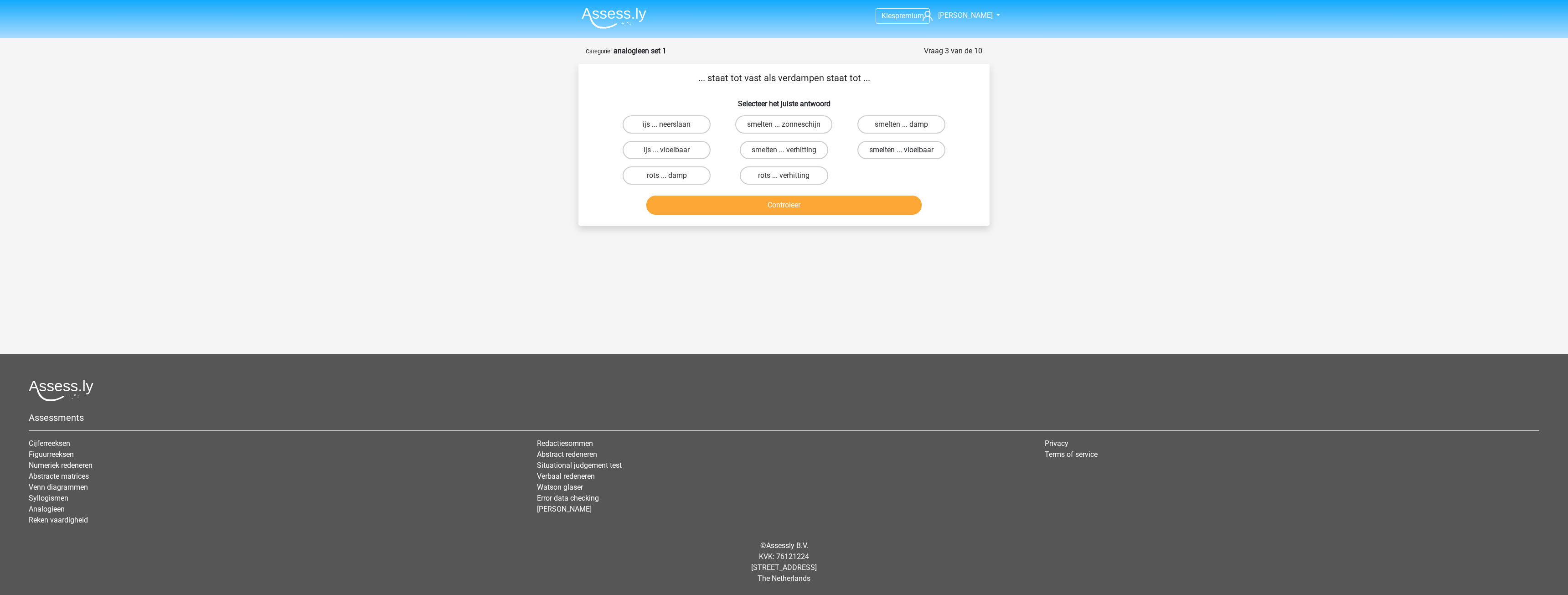
click at [880, 152] on label "smelten ... vloeibaar" at bounding box center [901, 150] width 88 height 18
click at [901, 152] on input "smelten ... vloeibaar" at bounding box center [904, 153] width 6 height 6
radio input "true"
click at [786, 203] on button "Controleer" at bounding box center [784, 205] width 276 height 19
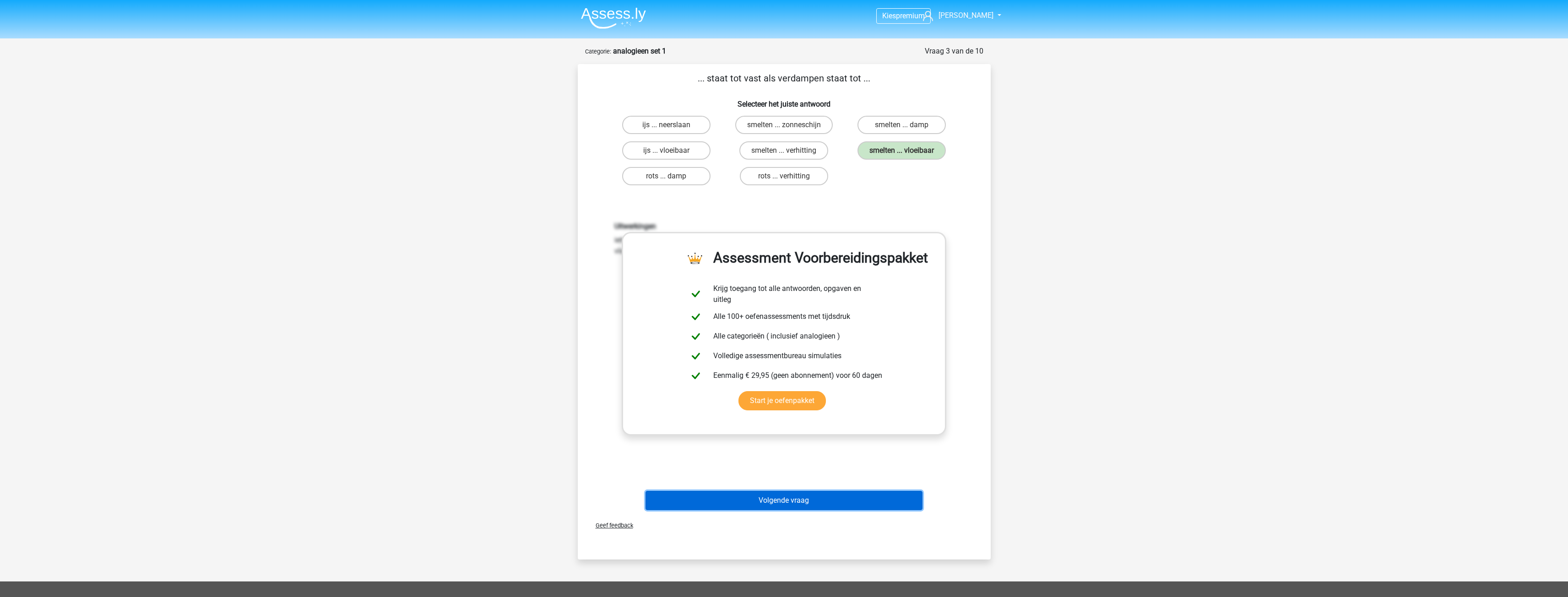
click at [822, 504] on button "Volgende vraag" at bounding box center [784, 500] width 277 height 19
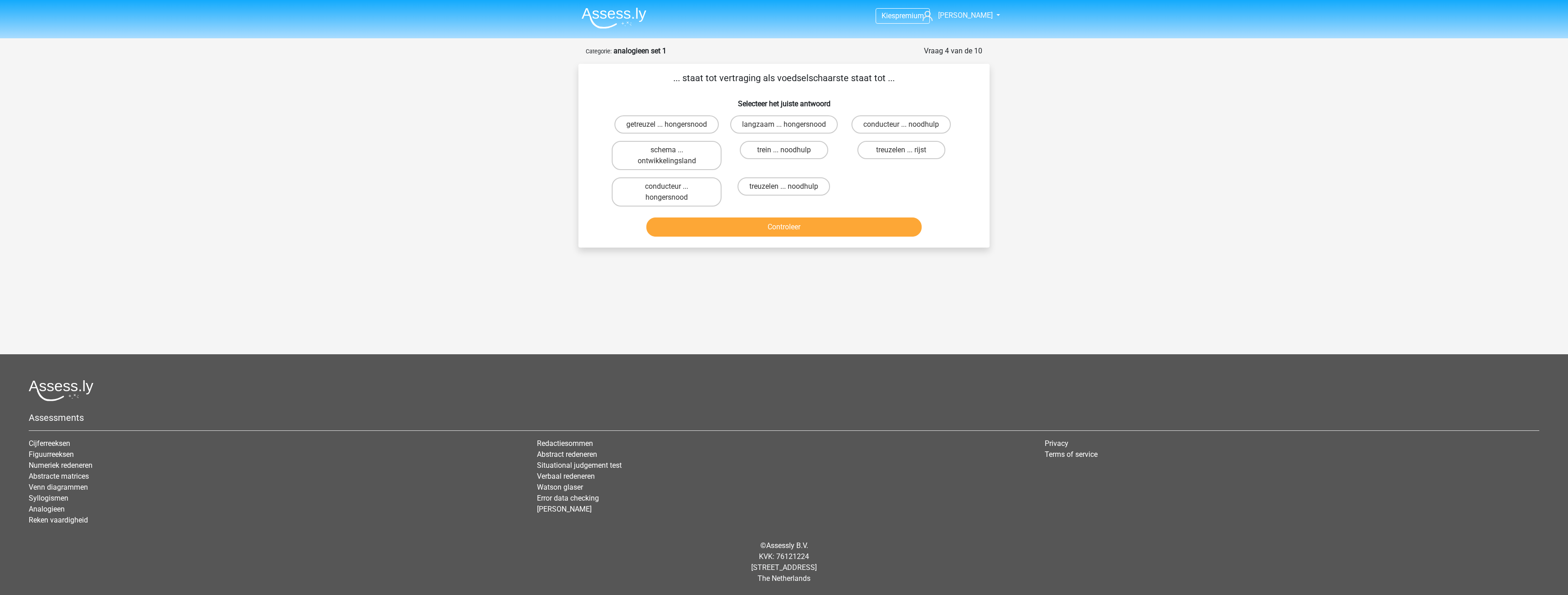
drag, startPoint x: 814, startPoint y: 123, endPoint x: 830, endPoint y: 209, distance: 87.5
click at [814, 124] on label "langzaam ... hongersnood" at bounding box center [784, 124] width 108 height 18
click at [790, 124] on input "langzaam ... hongersnood" at bounding box center [787, 127] width 6 height 6
radio input "true"
click at [796, 222] on button "Controleer" at bounding box center [784, 227] width 276 height 19
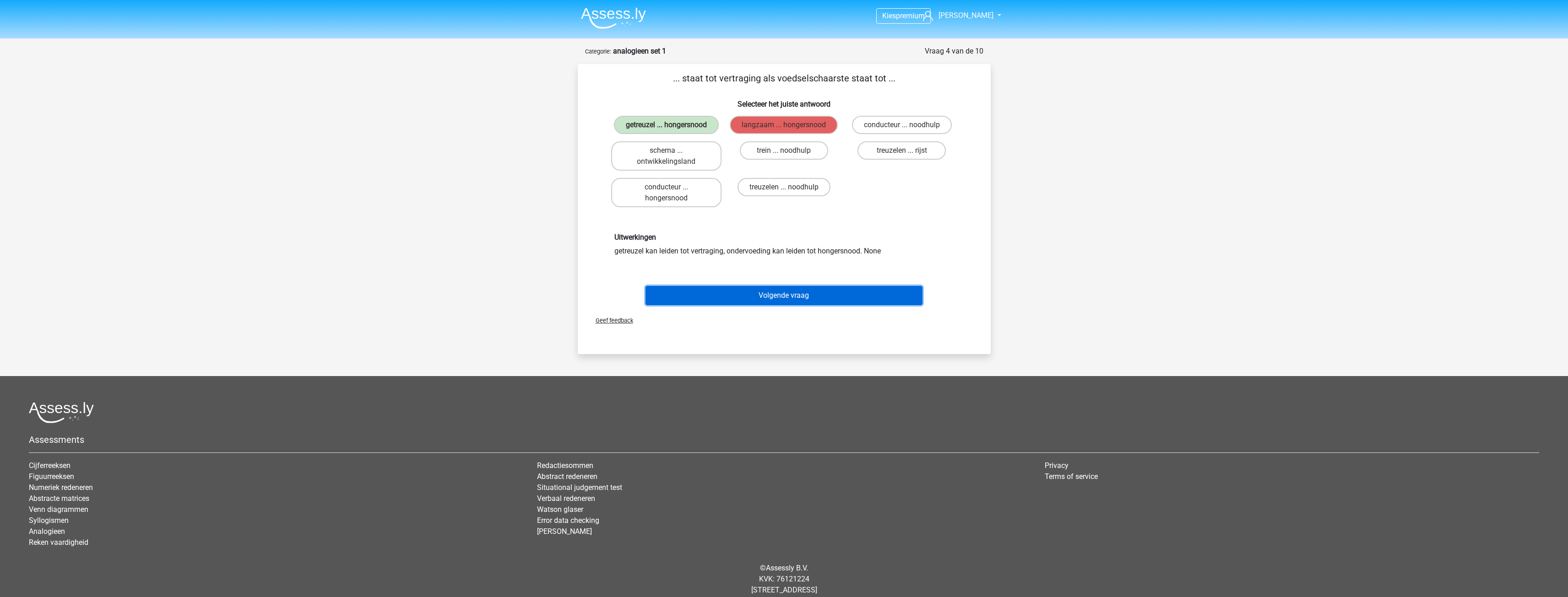
click at [781, 299] on button "Volgende vraag" at bounding box center [784, 295] width 277 height 19
